Goal: Information Seeking & Learning: Learn about a topic

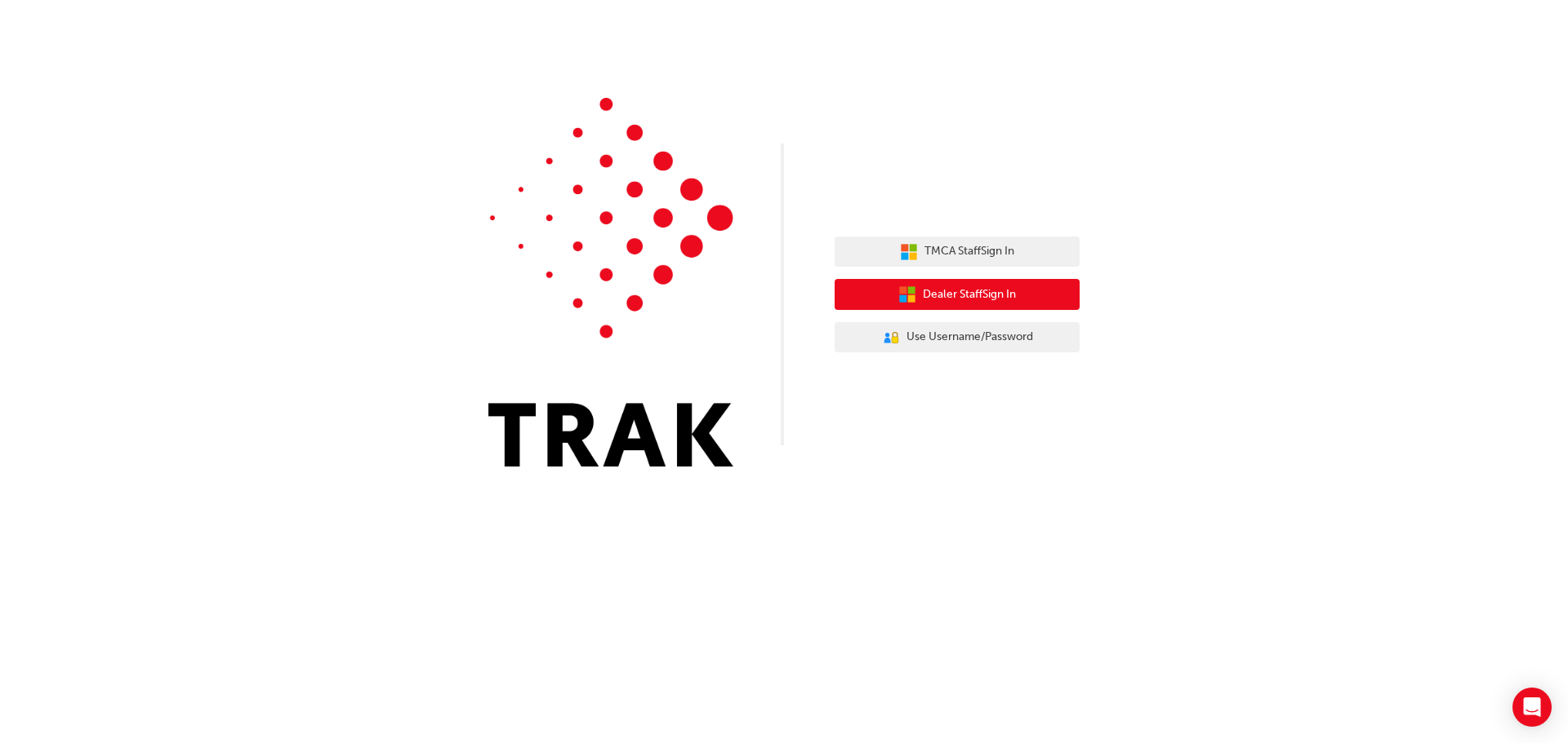
click at [980, 299] on span "Dealer Staff Sign In" at bounding box center [970, 295] width 94 height 19
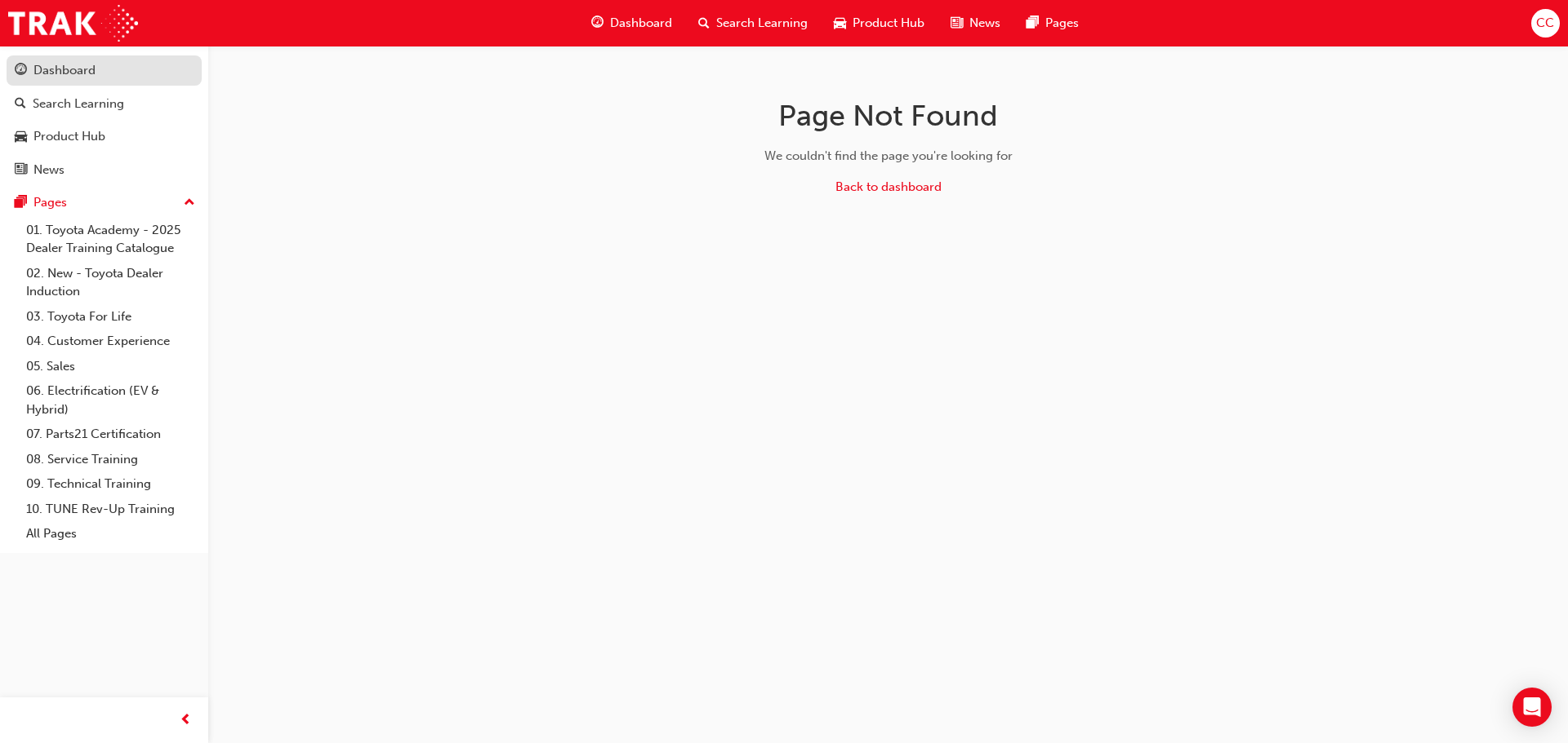
click at [55, 60] on div "Dashboard" at bounding box center [103, 70] width 178 height 20
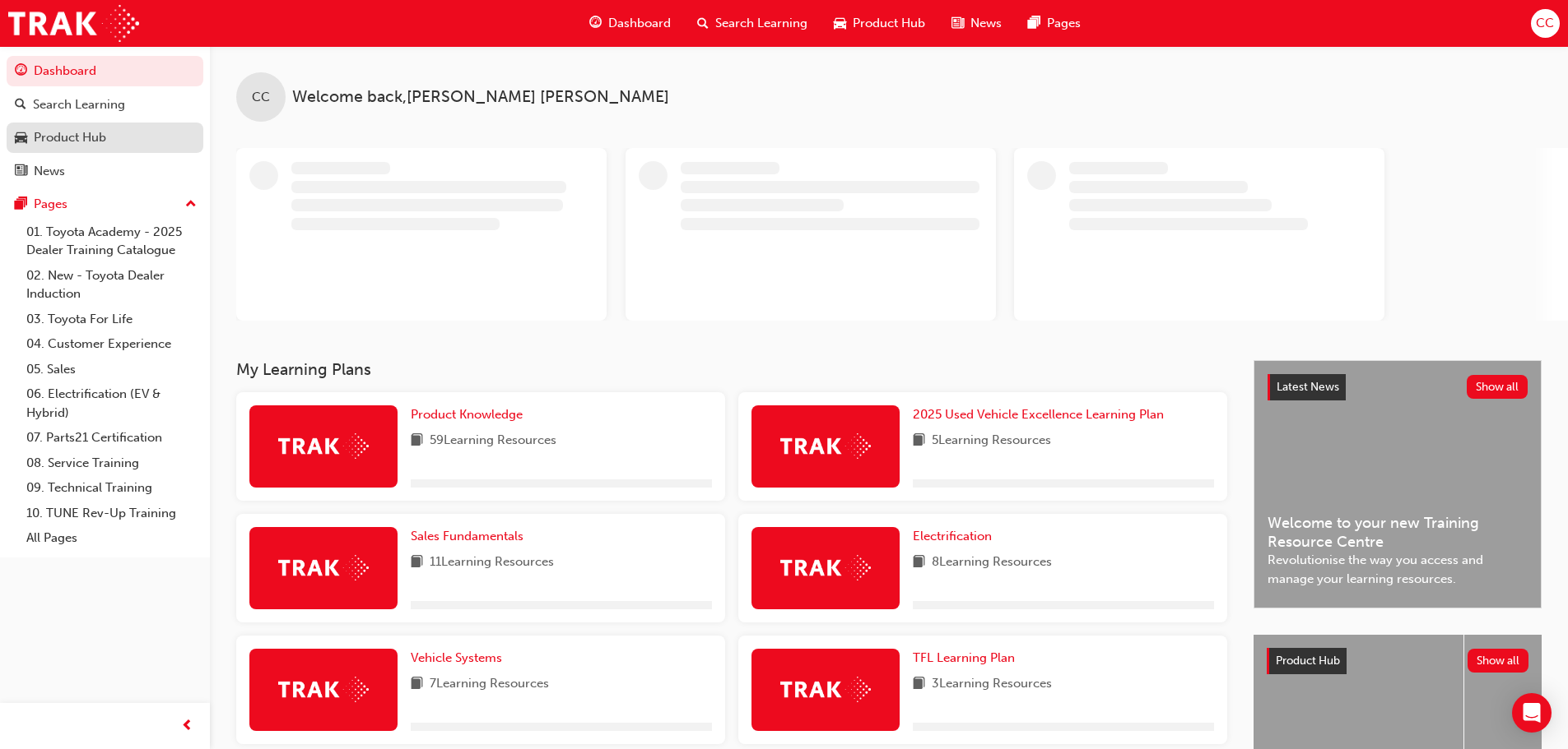
click at [87, 142] on div "Product Hub" at bounding box center [69, 137] width 72 height 19
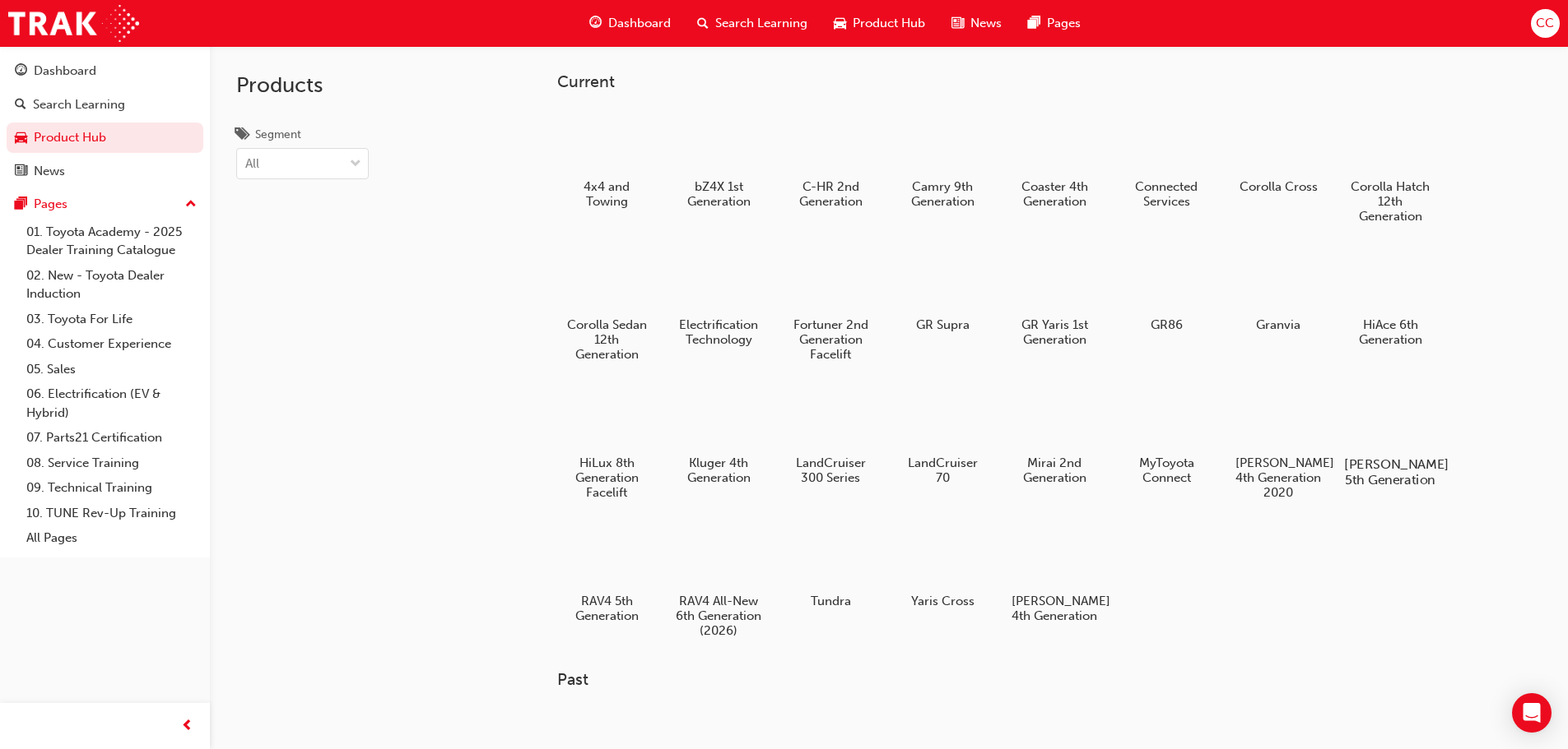
click at [1400, 428] on div at bounding box center [1389, 417] width 91 height 65
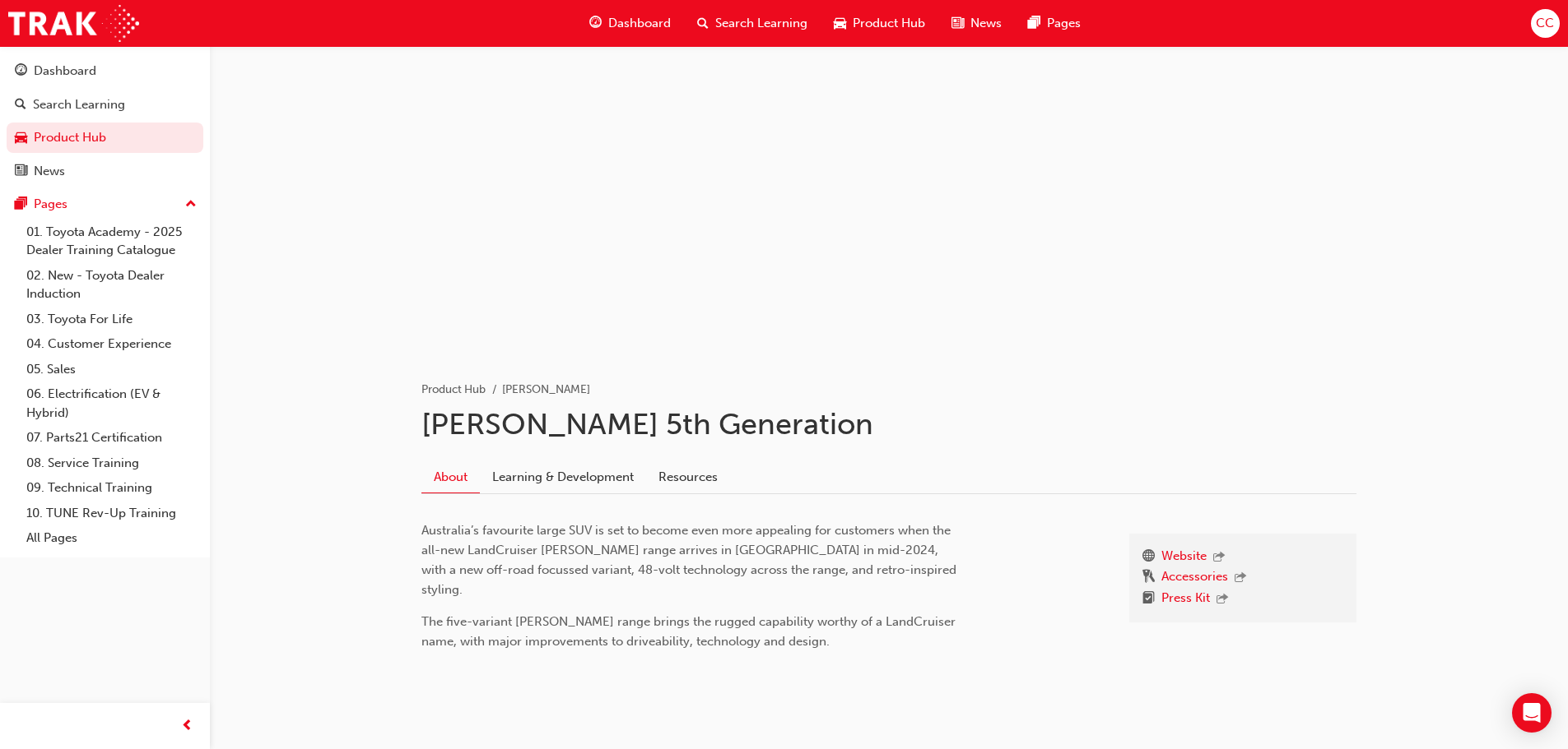
scroll to position [41, 0]
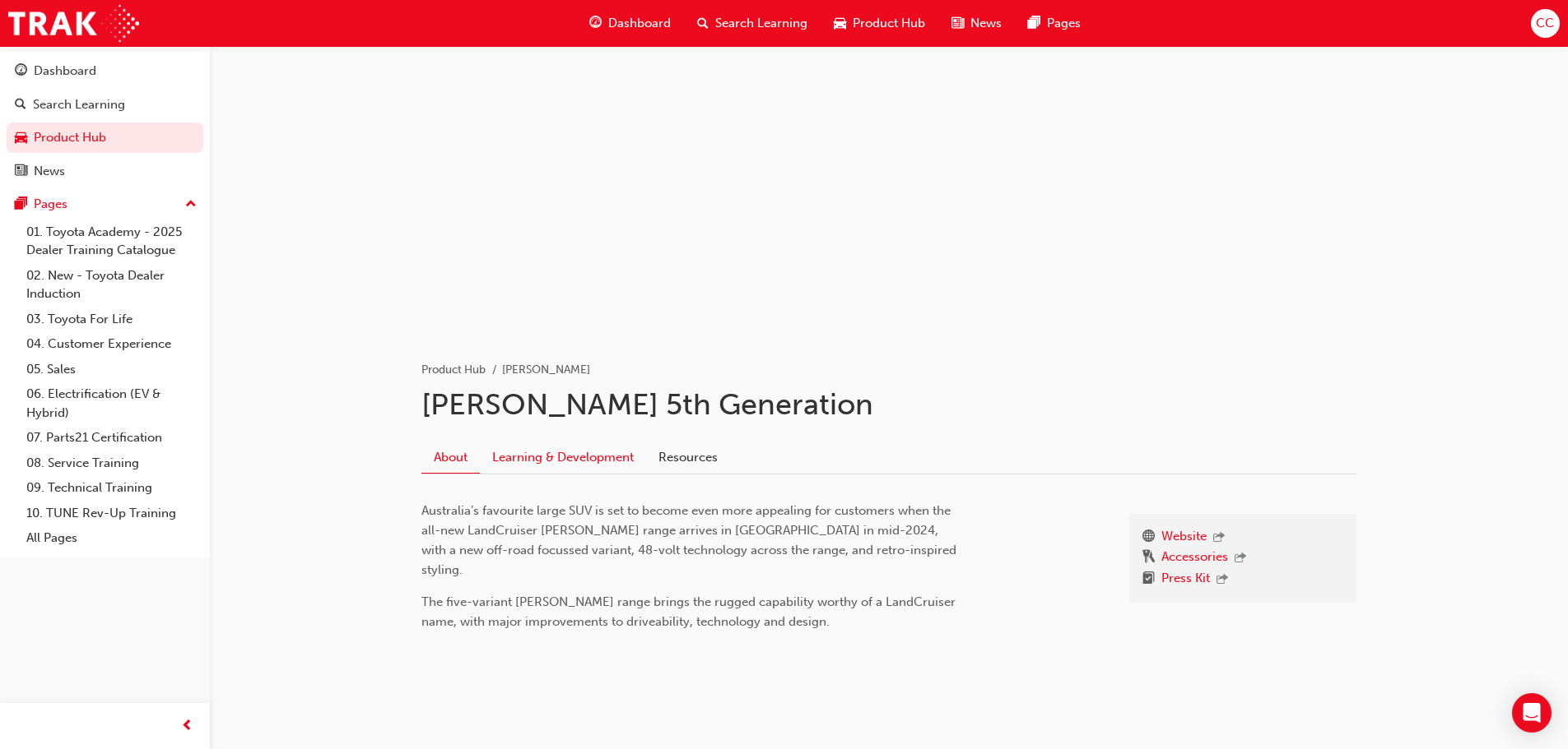
click at [599, 458] on link "Learning & Development" at bounding box center [563, 457] width 166 height 32
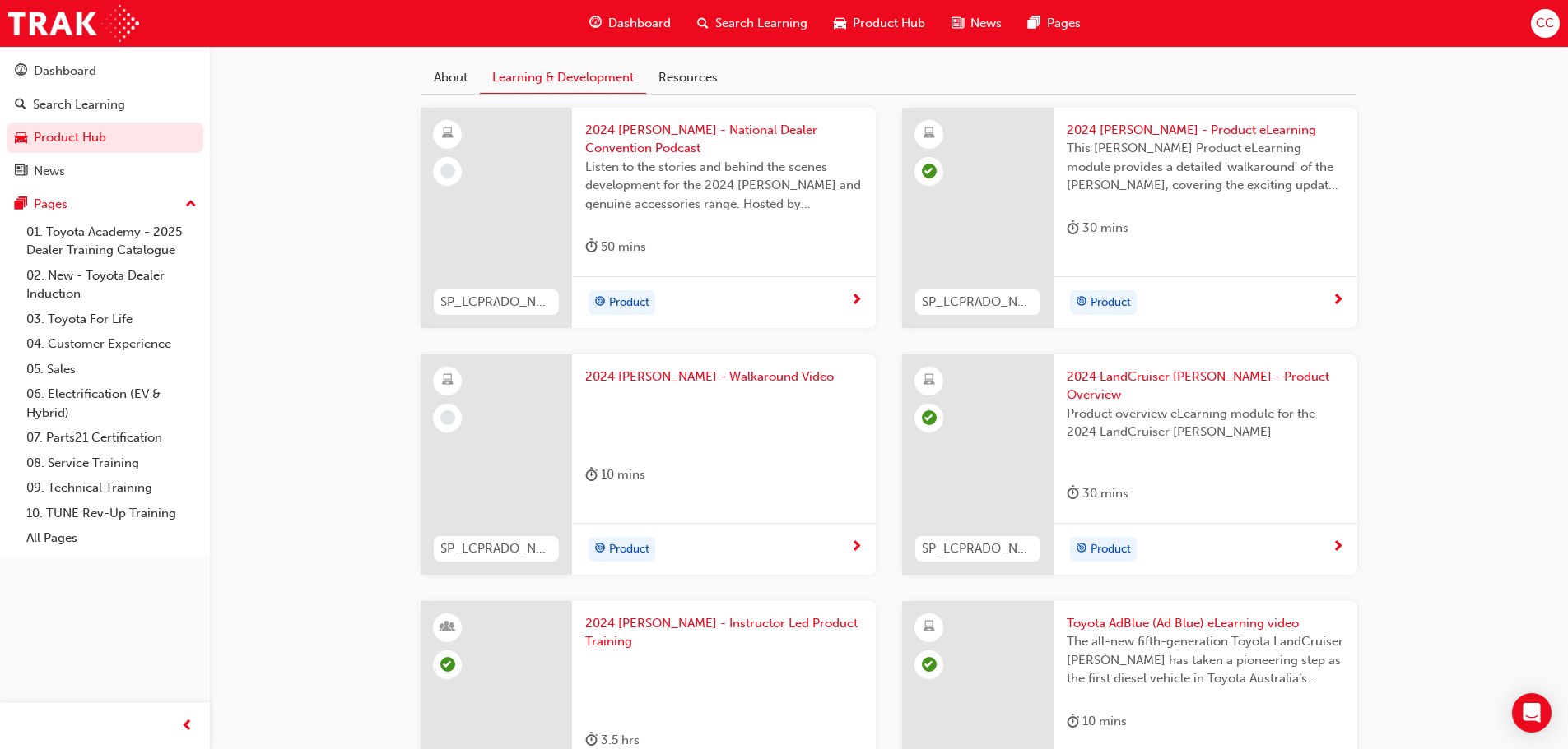
scroll to position [329, 0]
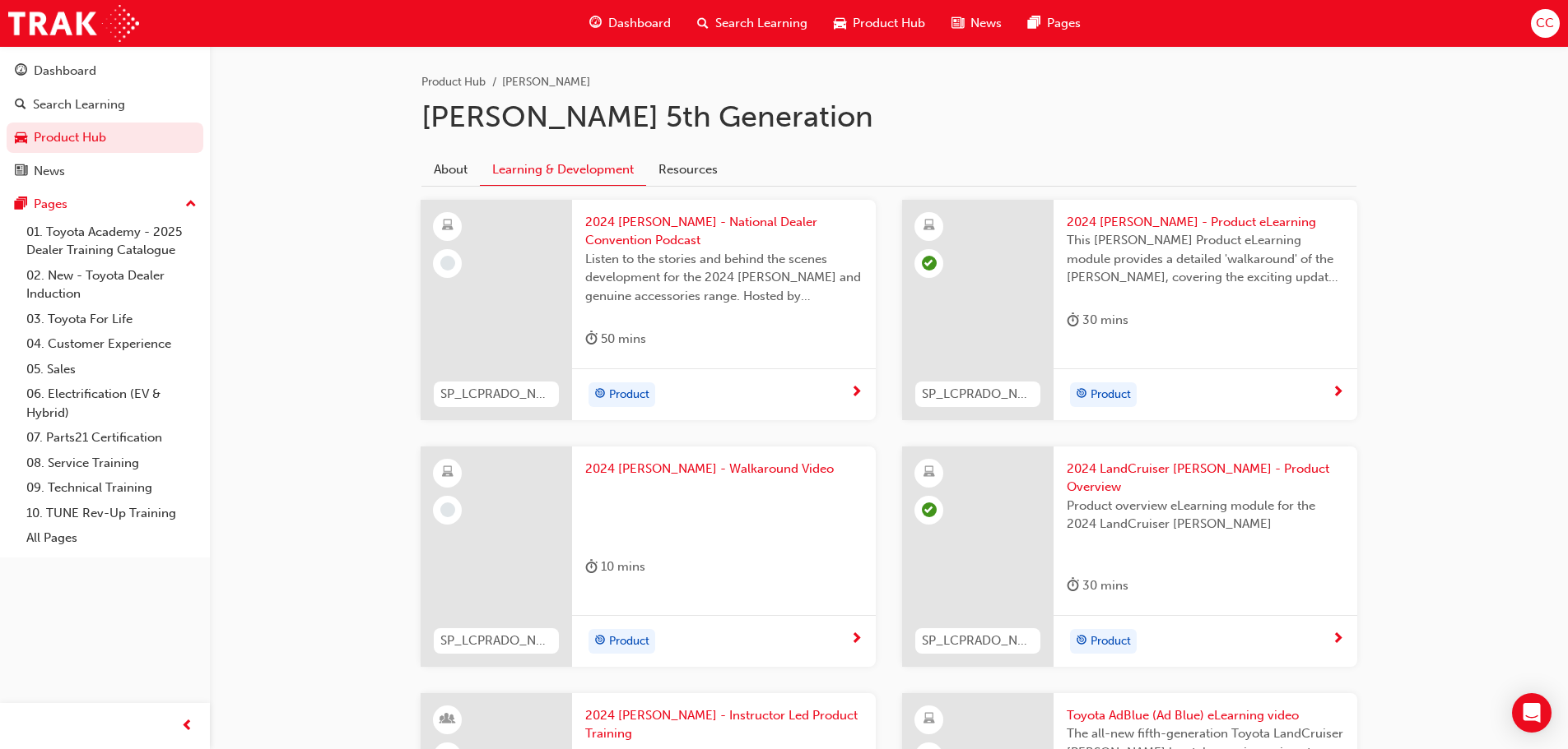
click at [719, 473] on span "2024 [PERSON_NAME] - Walkaround Video" at bounding box center [723, 469] width 277 height 19
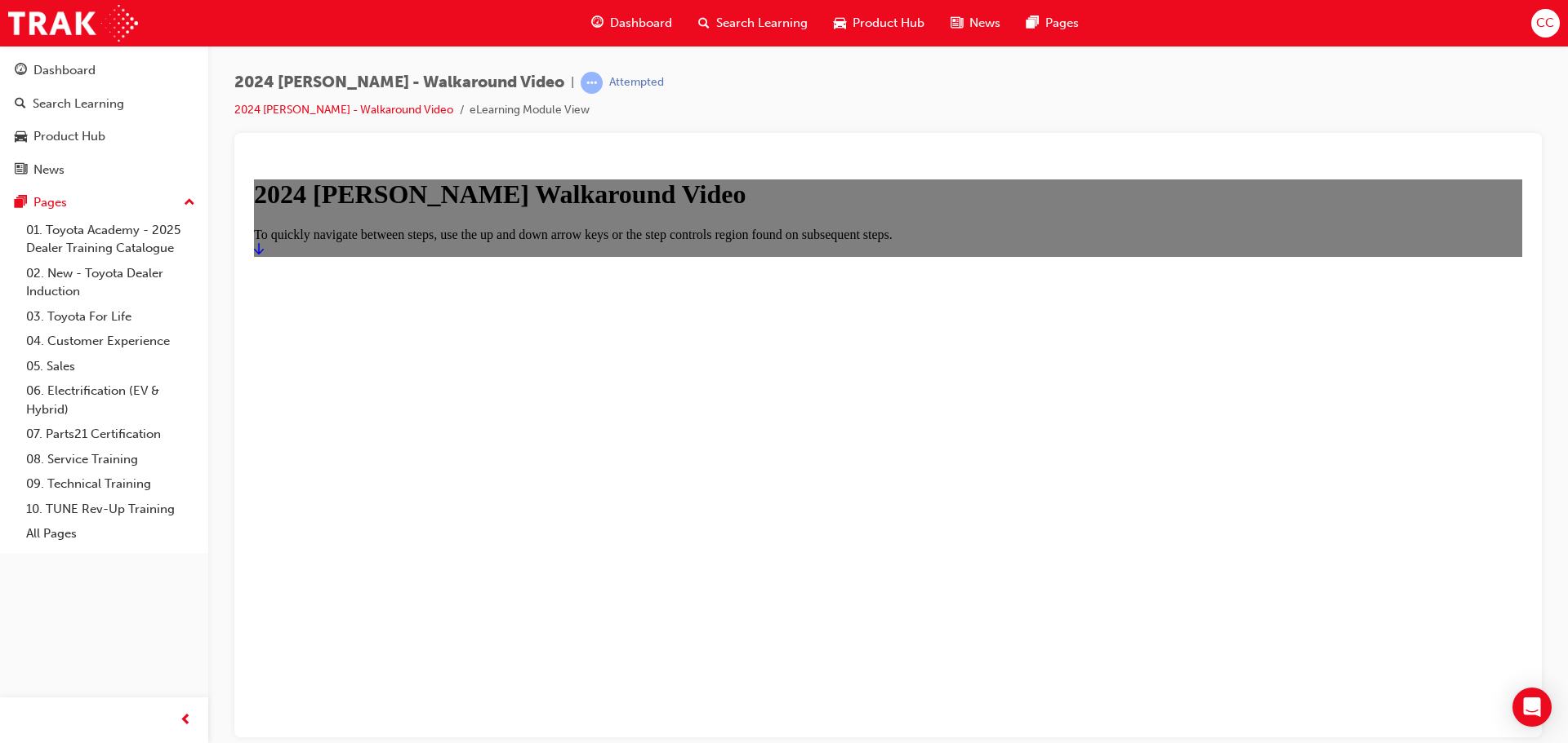
drag, startPoint x: 906, startPoint y: 472, endPoint x: 907, endPoint y: 462, distance: 10.0
click at [907, 209] on h1 "2024 [PERSON_NAME] Walkaround Video" at bounding box center [888, 194] width 1268 height 31
click at [263, 255] on icon "Start" at bounding box center [259, 248] width 10 height 13
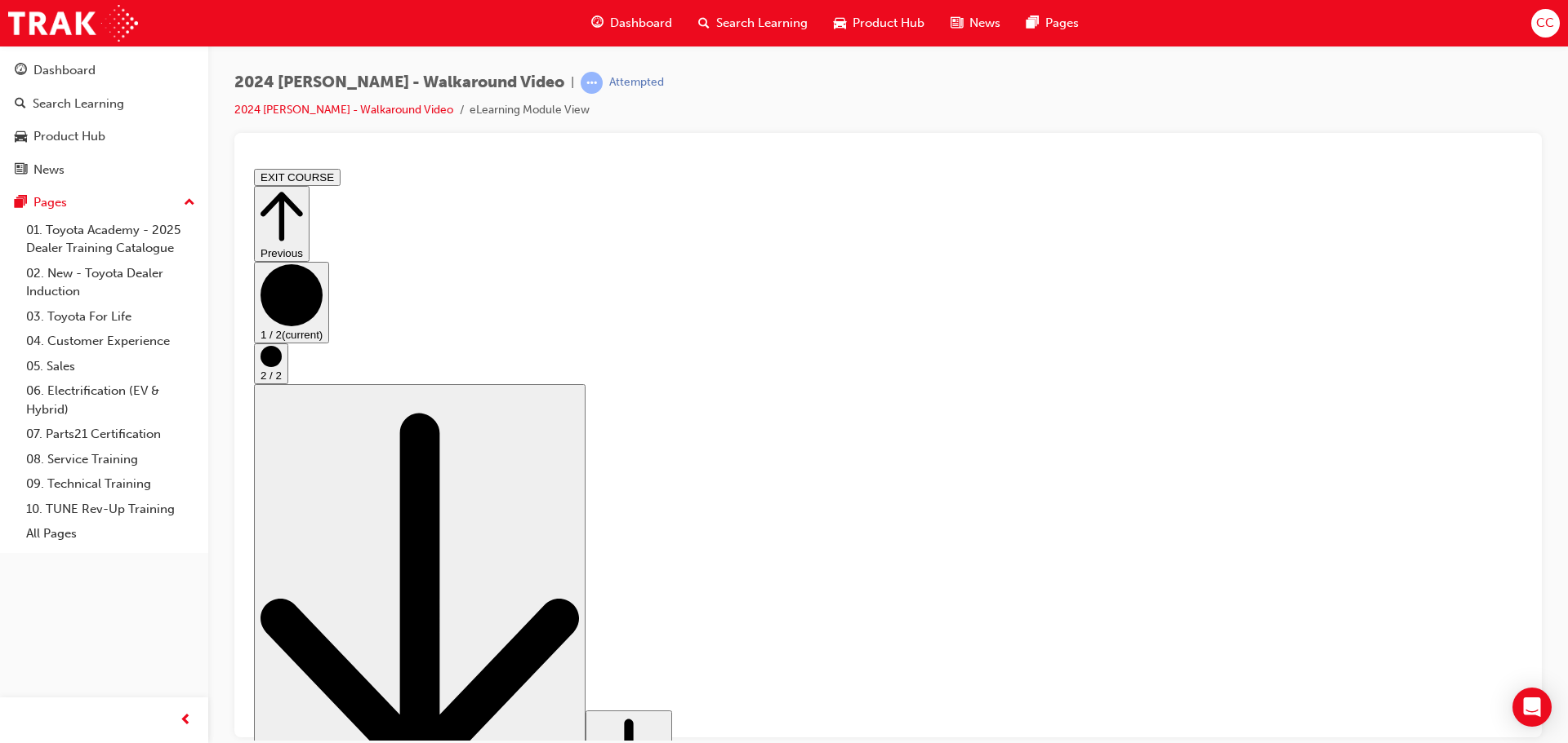
click at [288, 383] on button "2 / 2" at bounding box center [271, 362] width 34 height 41
